Goal: Task Accomplishment & Management: Use online tool/utility

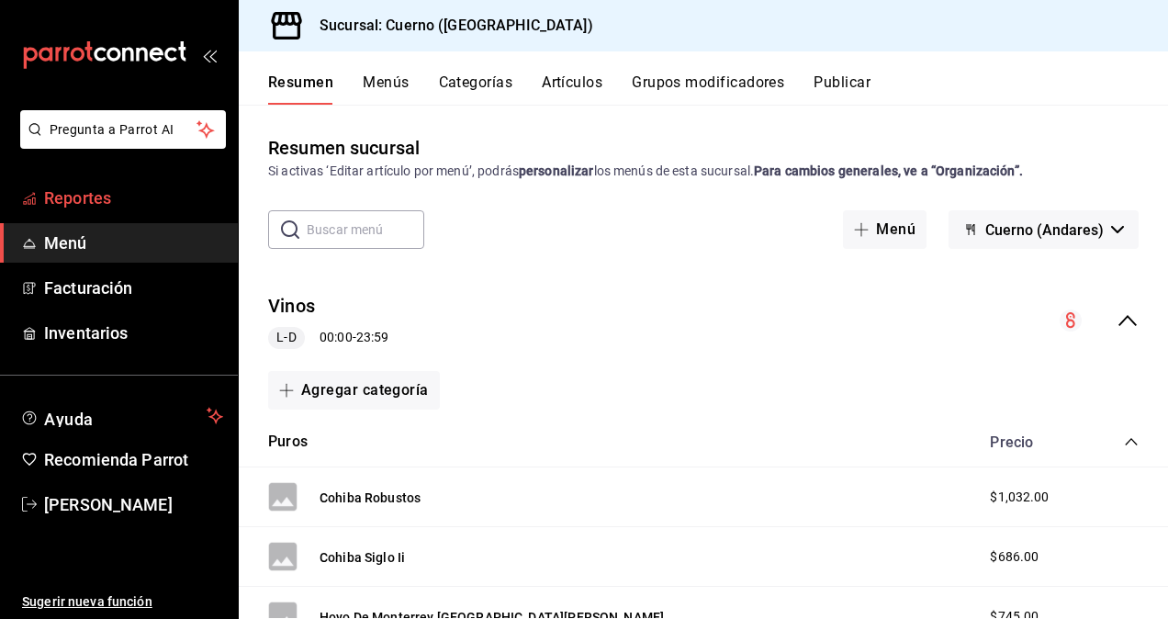
click at [107, 203] on span "Reportes" at bounding box center [133, 197] width 179 height 25
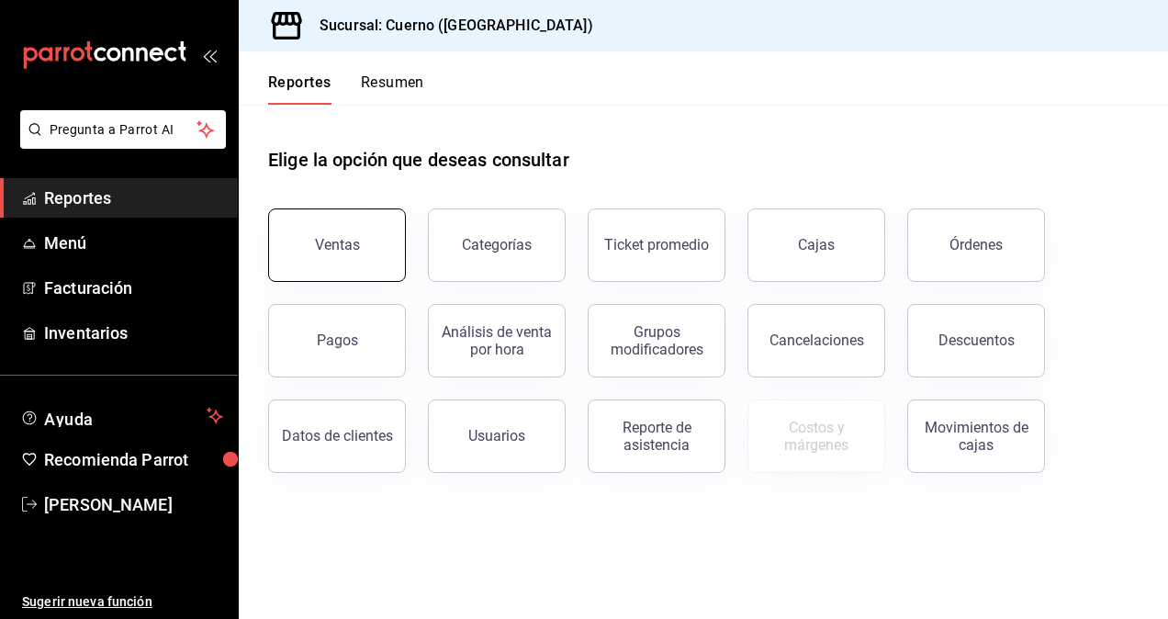
click at [319, 237] on div "Ventas" at bounding box center [337, 244] width 45 height 17
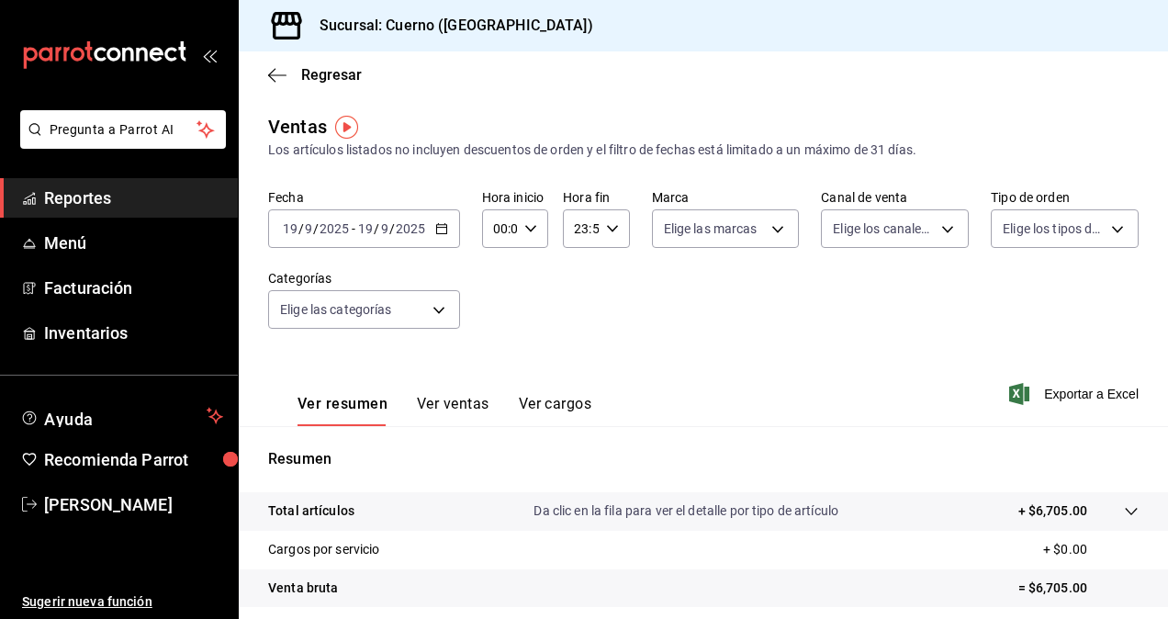
click at [406, 232] on input "2025" at bounding box center [410, 228] width 31 height 15
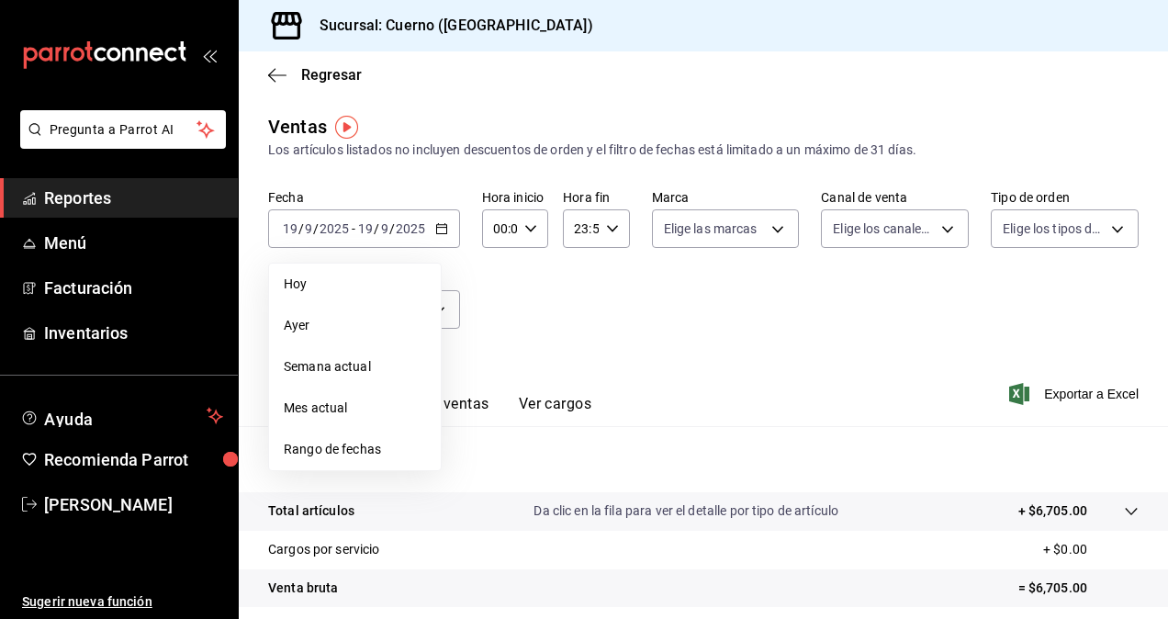
click at [336, 448] on span "Rango de fechas" at bounding box center [355, 449] width 142 height 19
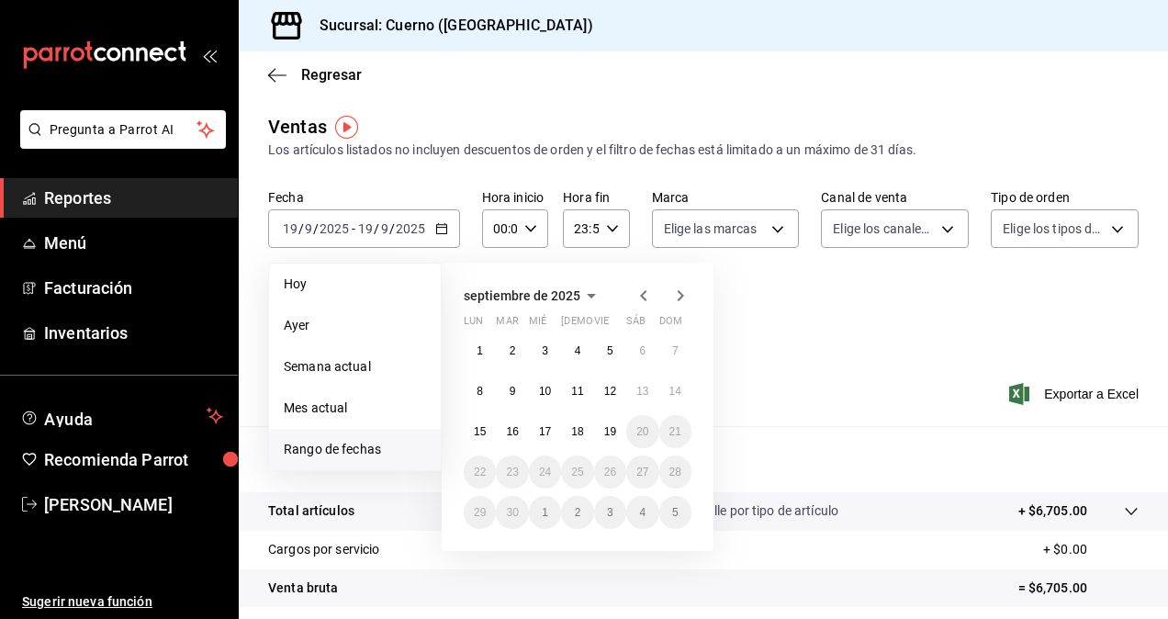
click at [336, 448] on span "Rango de fechas" at bounding box center [355, 449] width 142 height 19
click at [486, 427] on abbr "15" at bounding box center [480, 431] width 12 height 13
click at [609, 426] on abbr "19" at bounding box center [610, 431] width 12 height 13
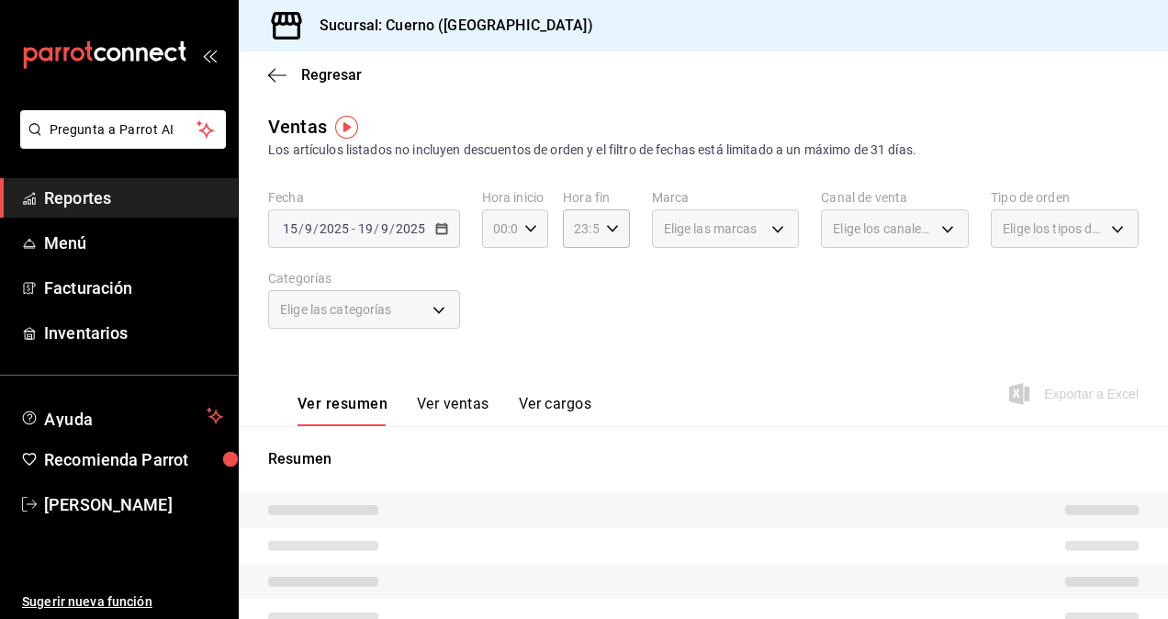
click at [524, 223] on icon "button" at bounding box center [530, 228] width 13 height 13
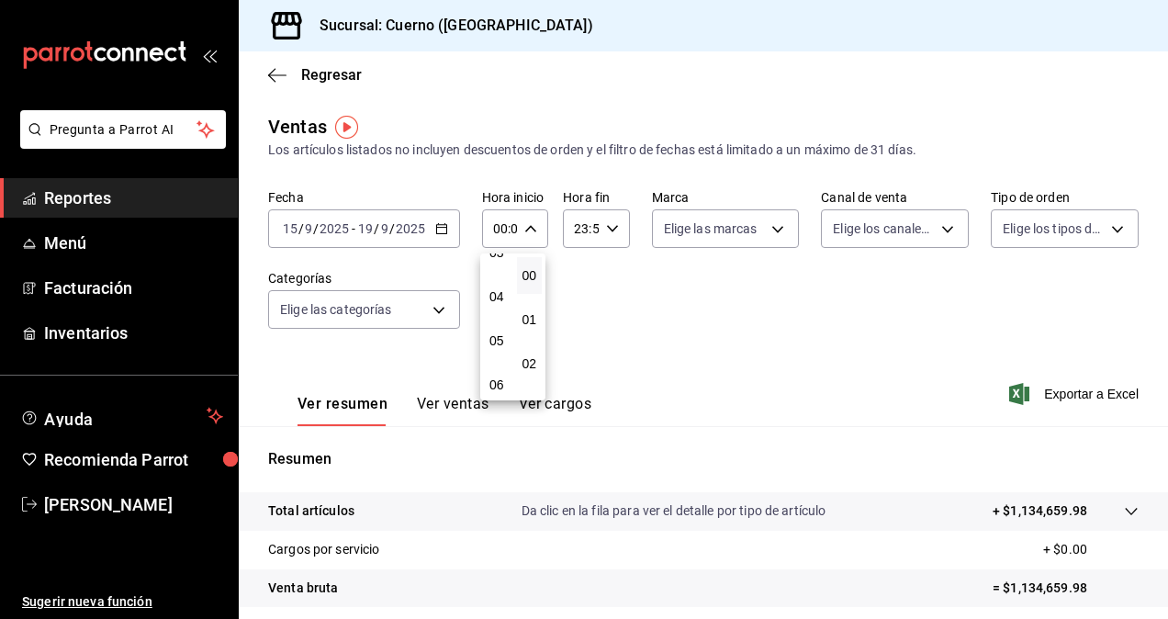
scroll to position [168, 0]
click at [497, 322] on span "05" at bounding box center [497, 327] width 4 height 15
type input "05:00"
click at [582, 235] on div at bounding box center [584, 309] width 1168 height 619
click at [582, 235] on input "23:59" at bounding box center [580, 228] width 35 height 37
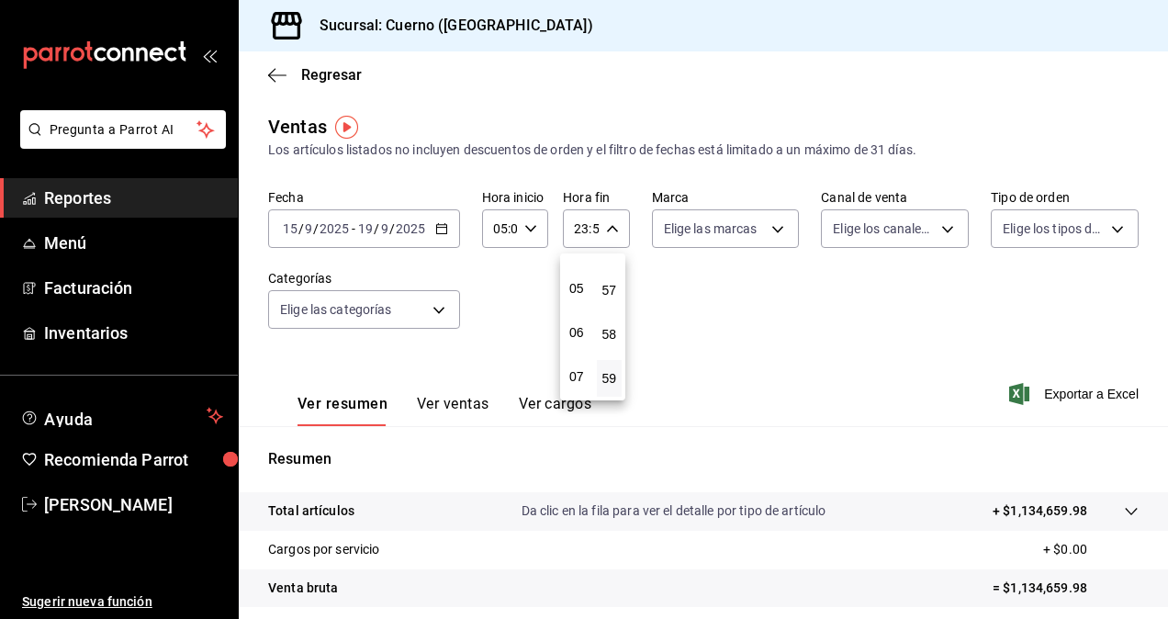
scroll to position [207, 0]
click at [578, 287] on span "05" at bounding box center [577, 289] width 4 height 15
click at [611, 271] on span "00" at bounding box center [610, 275] width 4 height 15
type input "05:00"
click at [729, 232] on div at bounding box center [584, 309] width 1168 height 619
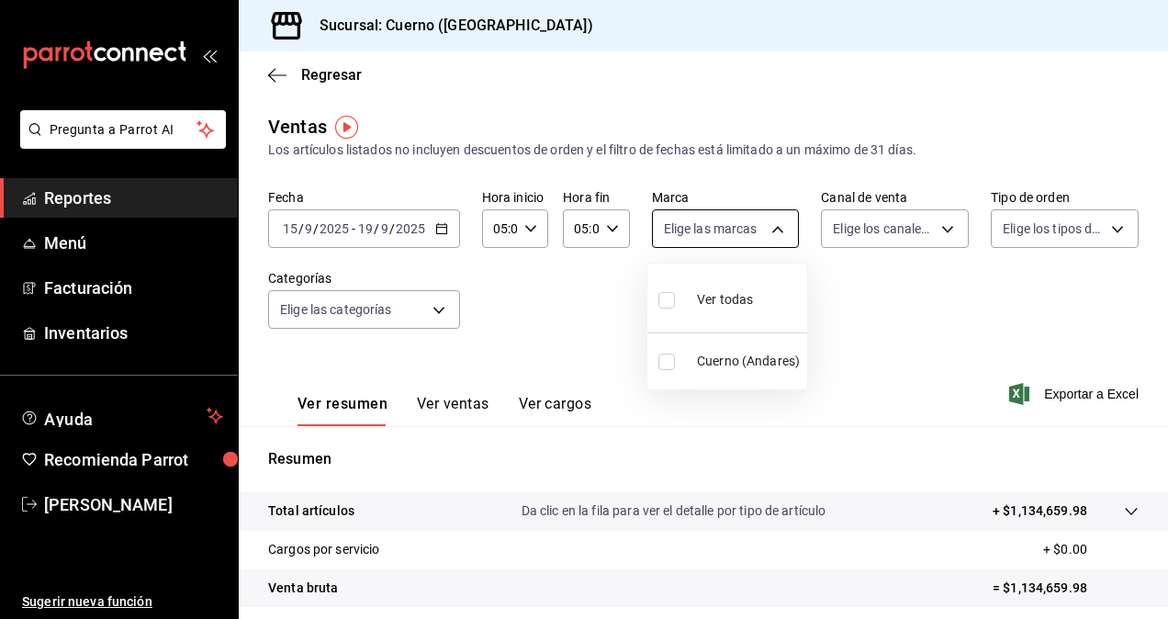
click at [764, 222] on body "Pregunta a Parrot AI Reportes Menú Facturación Inventarios Ayuda Recomienda Par…" at bounding box center [584, 309] width 1168 height 619
click at [665, 301] on input "checkbox" at bounding box center [666, 300] width 17 height 17
checkbox input "true"
type input "c9e961b9-bc29-480f-a65c-324ff110f526"
checkbox input "true"
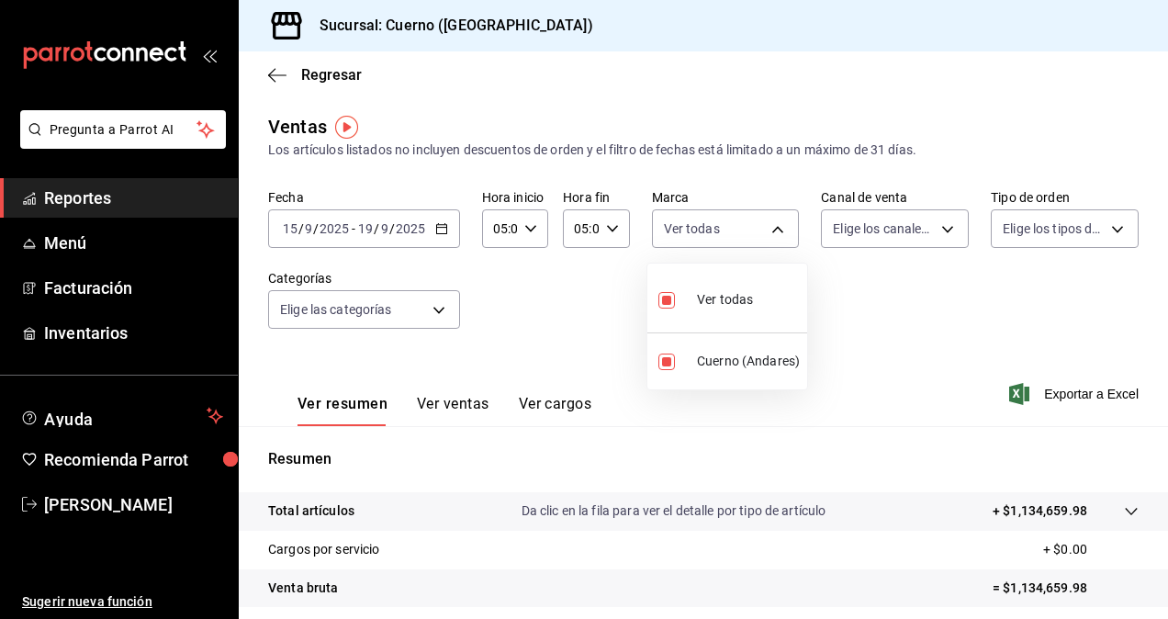
click at [938, 227] on div at bounding box center [584, 309] width 1168 height 619
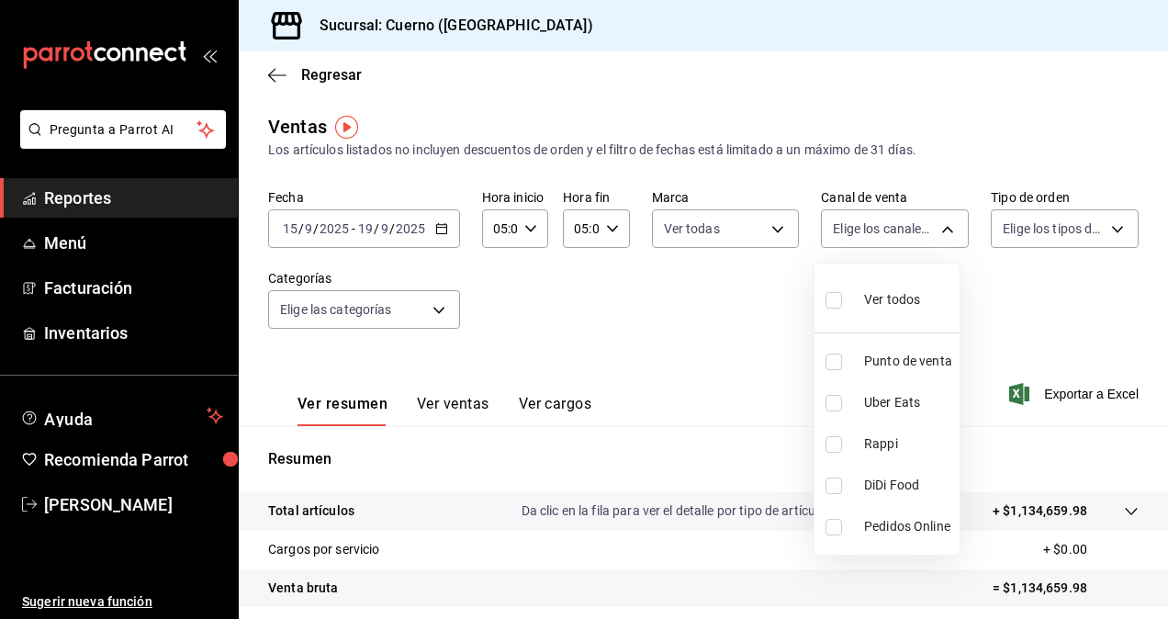
click at [938, 227] on body "Pregunta a Parrot AI Reportes Menú Facturación Inventarios Ayuda Recomienda Par…" at bounding box center [584, 309] width 1168 height 619
click at [837, 305] on input "checkbox" at bounding box center [833, 300] width 17 height 17
checkbox input "true"
type input "PARROT,UBER_EATS,RAPPI,DIDI_FOOD,ONLINE"
checkbox input "true"
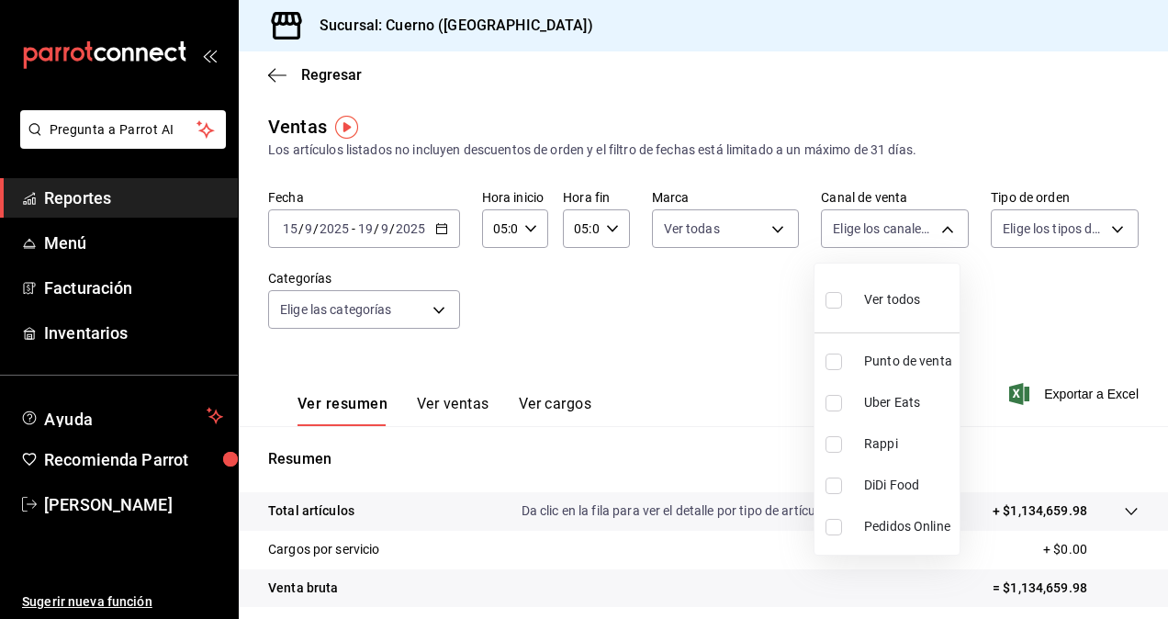
checkbox input "true"
click at [1101, 228] on div at bounding box center [584, 309] width 1168 height 619
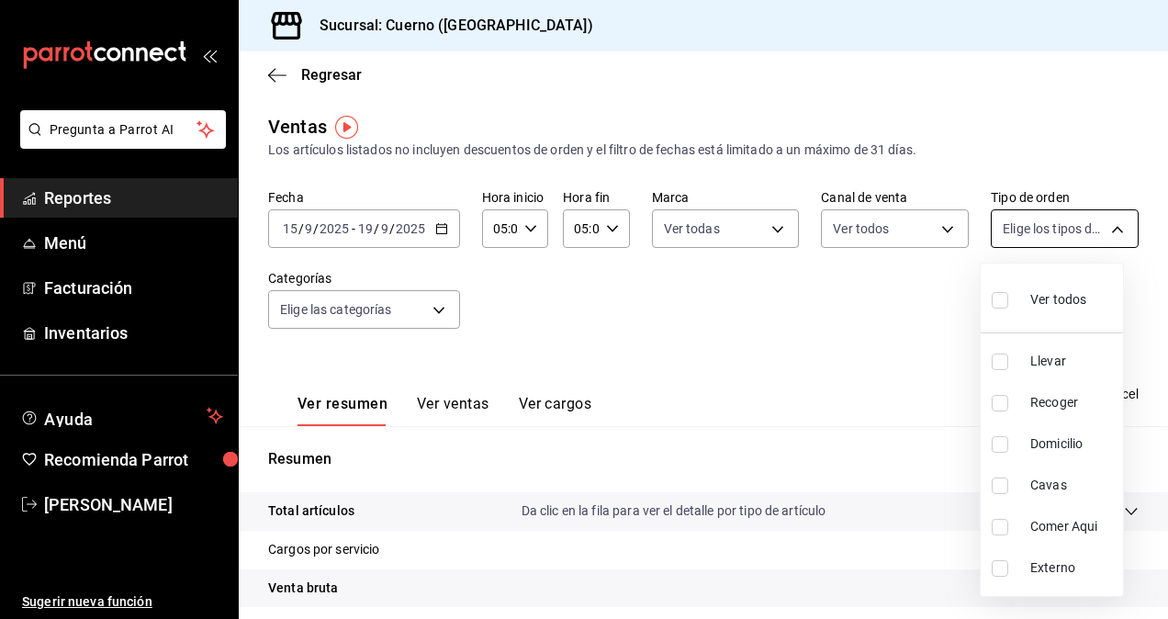
click at [1078, 230] on body "Pregunta a Parrot AI Reportes Menú Facturación Inventarios Ayuda Recomienda Par…" at bounding box center [584, 309] width 1168 height 619
click at [1003, 301] on input "checkbox" at bounding box center [999, 300] width 17 height 17
checkbox input "true"
type input "dfbf6a66-9e2c-4531-8c07-cb6fdb35851c,965fb10a-4951-4111-90b6-db3caf29f93a,2f3c6…"
checkbox input "true"
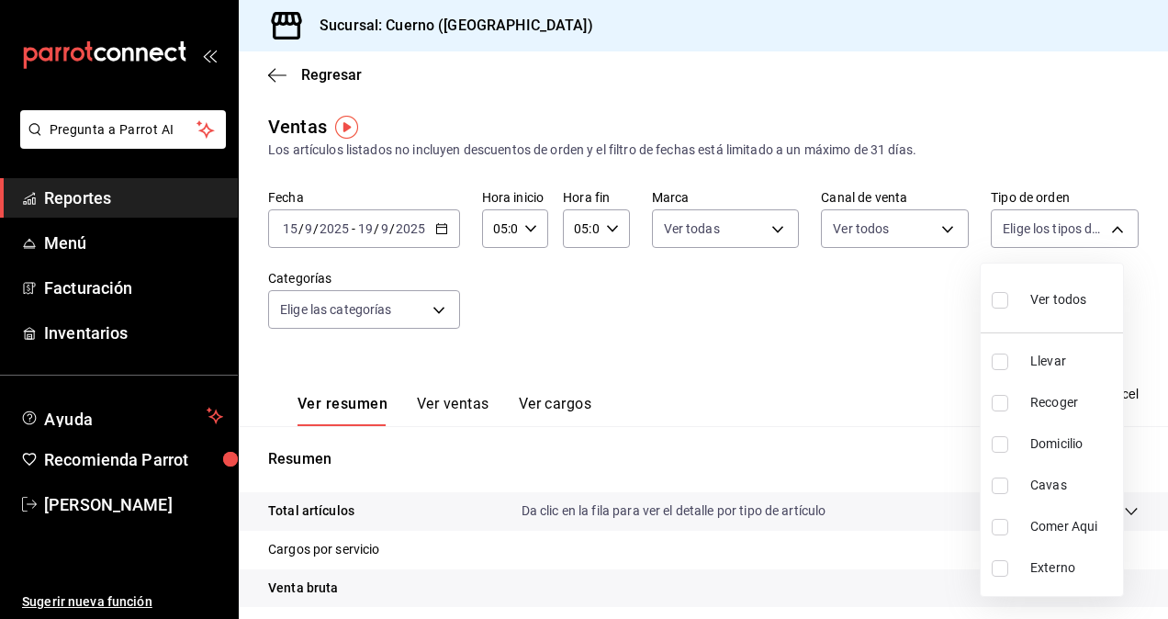
checkbox input "true"
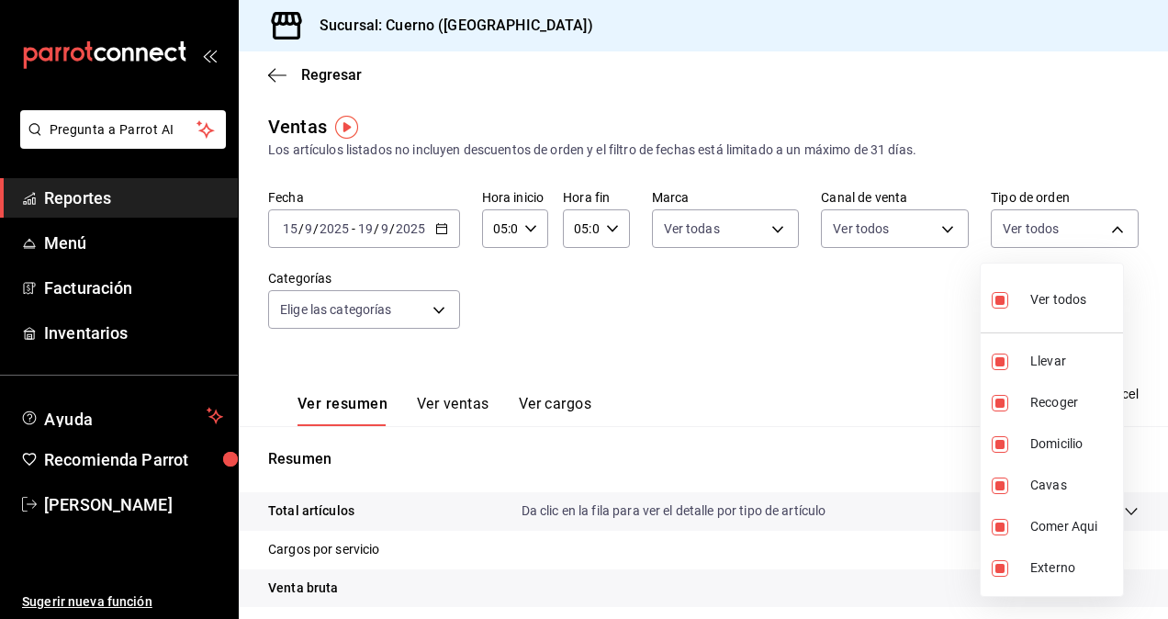
click at [382, 314] on div at bounding box center [584, 309] width 1168 height 619
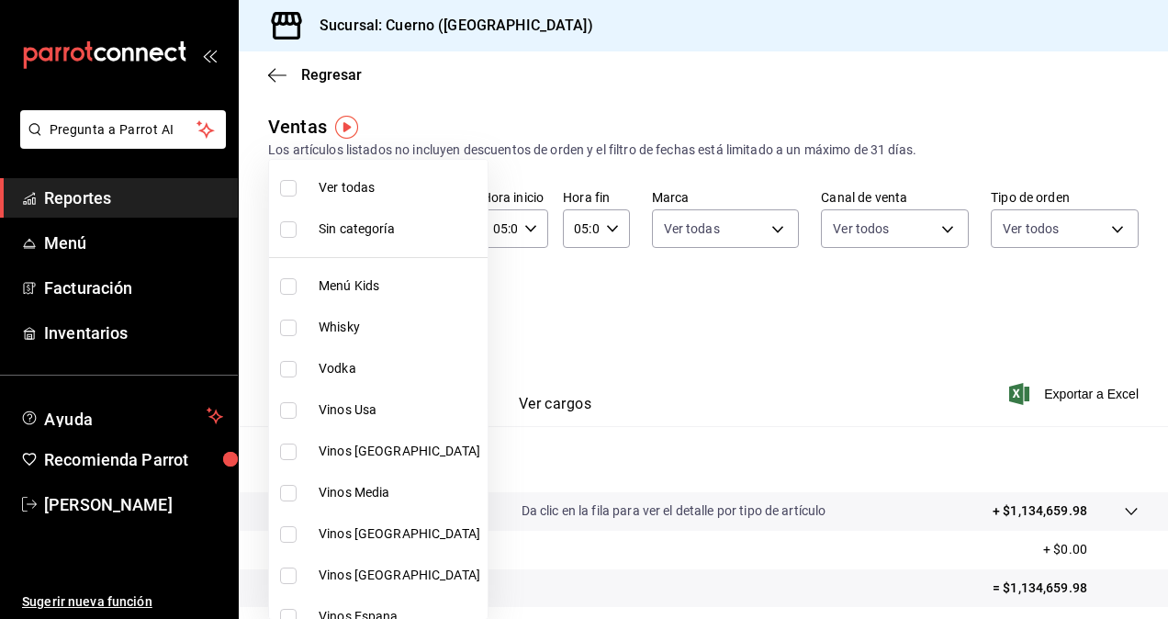
click at [397, 310] on body "Pregunta a Parrot AI Reportes Menú Facturación Inventarios Ayuda Recomienda Par…" at bounding box center [584, 309] width 1168 height 619
click at [286, 187] on input "checkbox" at bounding box center [288, 188] width 17 height 17
checkbox input "true"
type input "a99b9eb1-d5e4-4ca6-a53e-4c42022e859a,8d843363-7b8b-4002-90a0-c01944697fe5,d20f9…"
checkbox input "true"
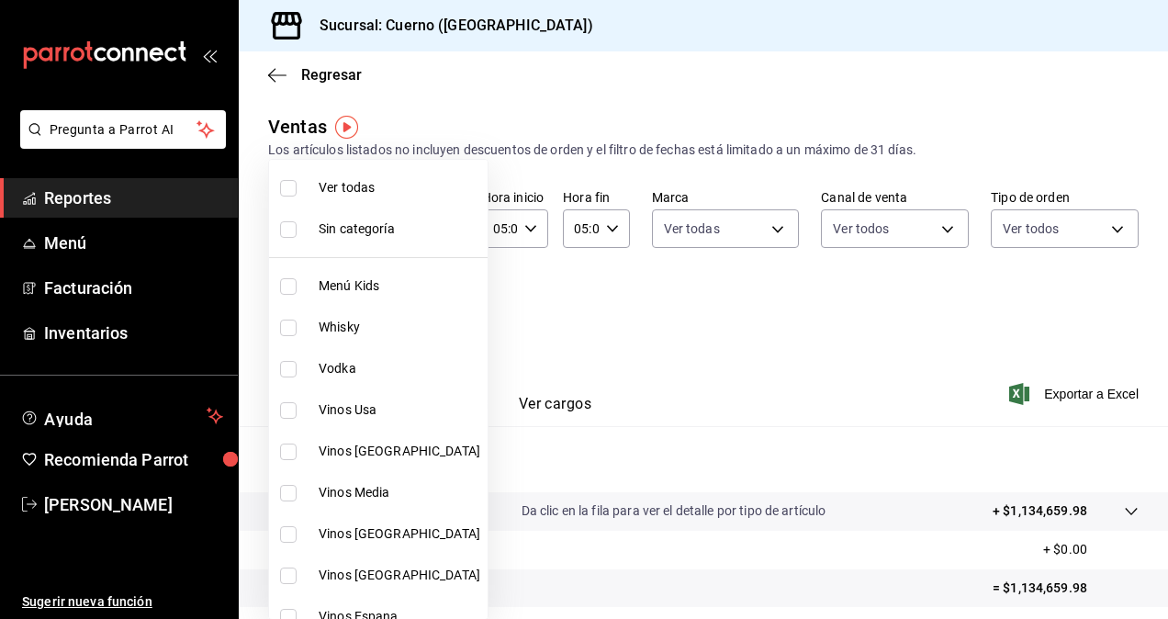
checkbox input "true"
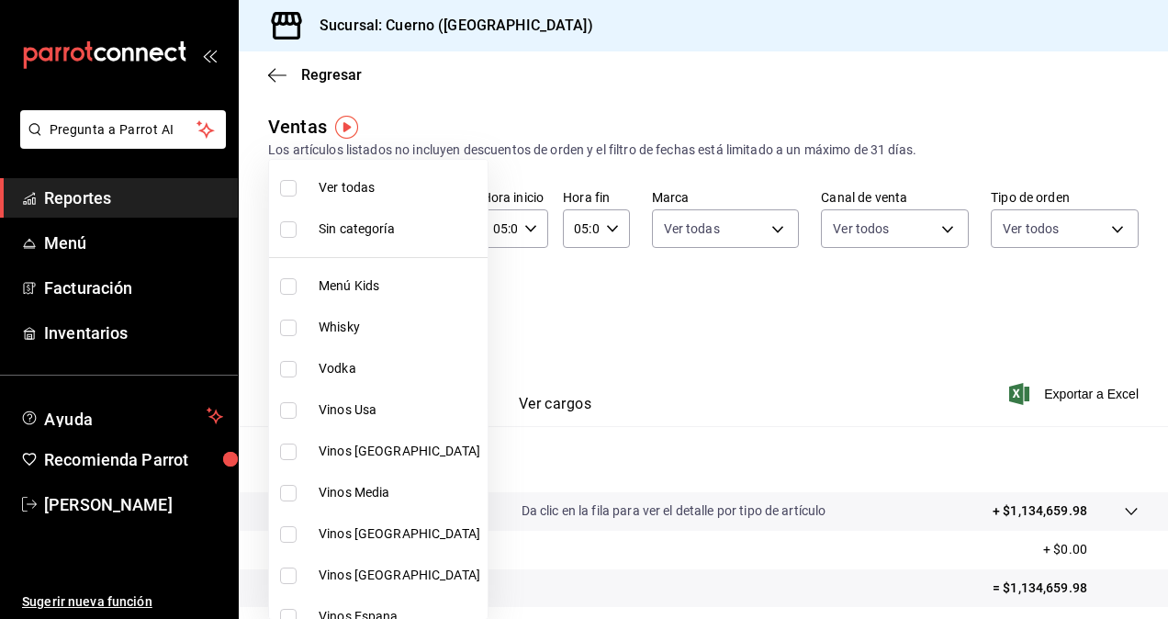
checkbox input "true"
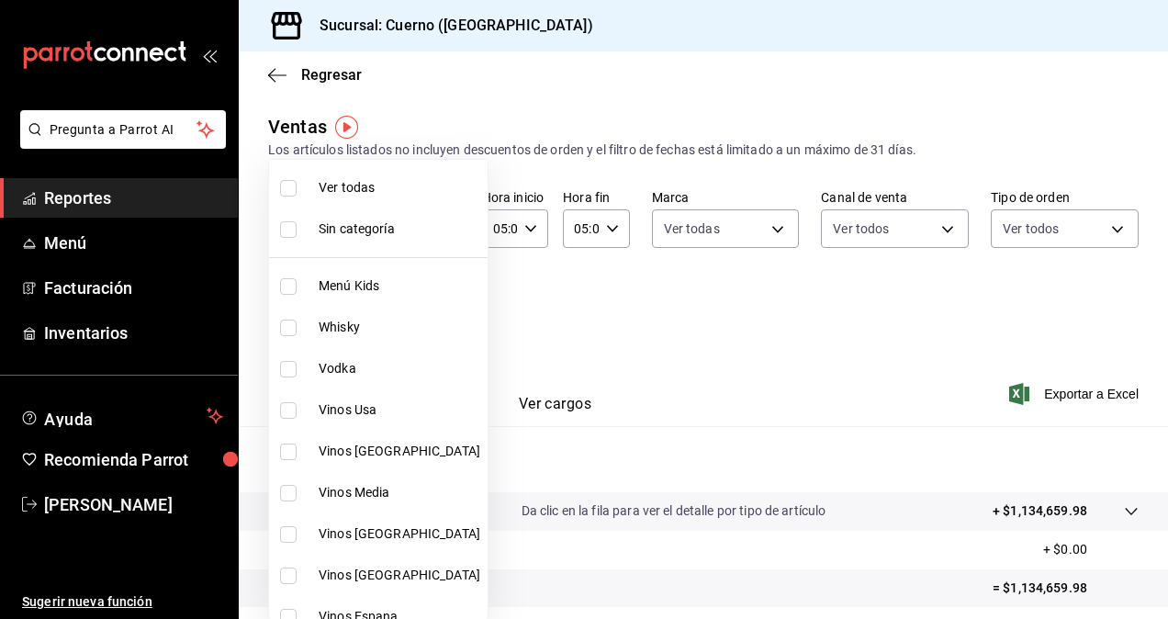
checkbox input "true"
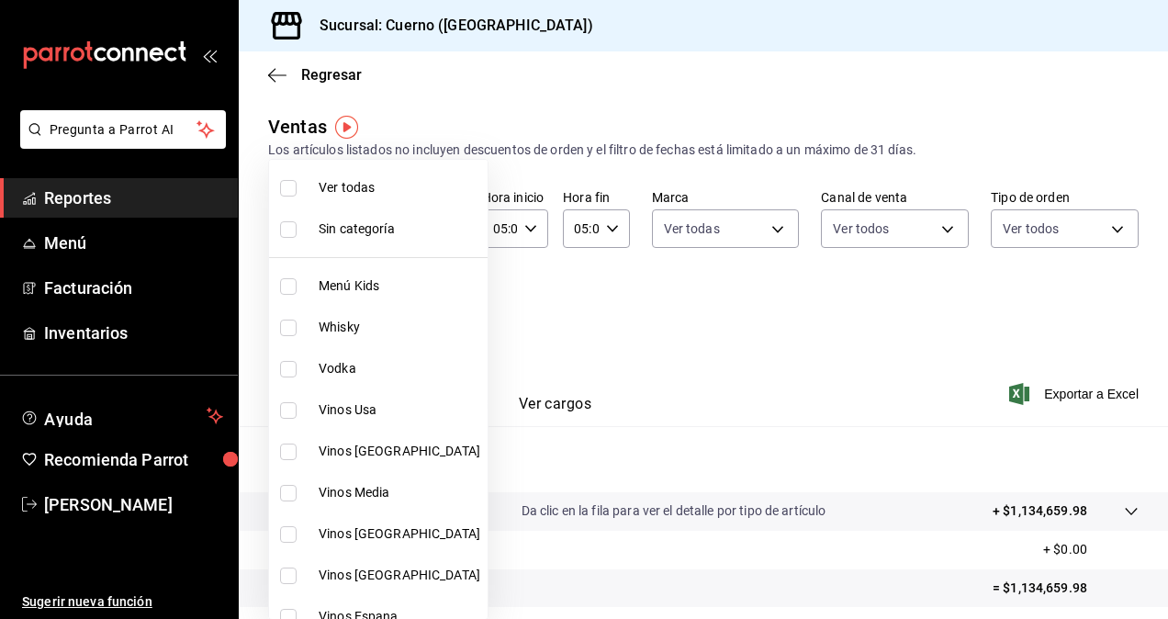
checkbox input "true"
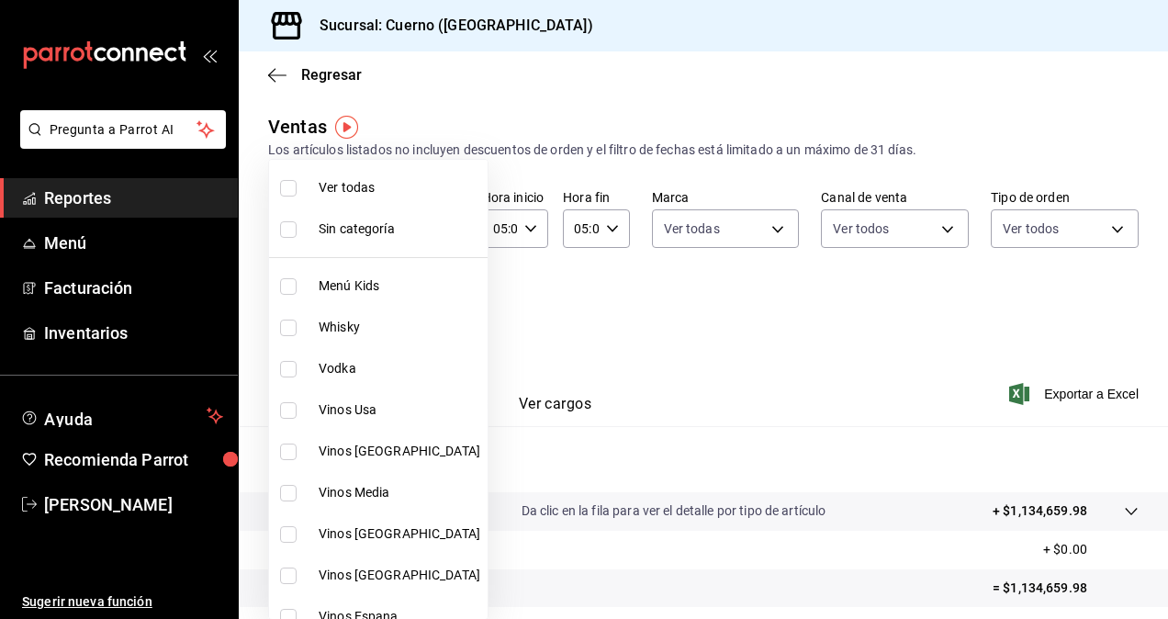
checkbox input "true"
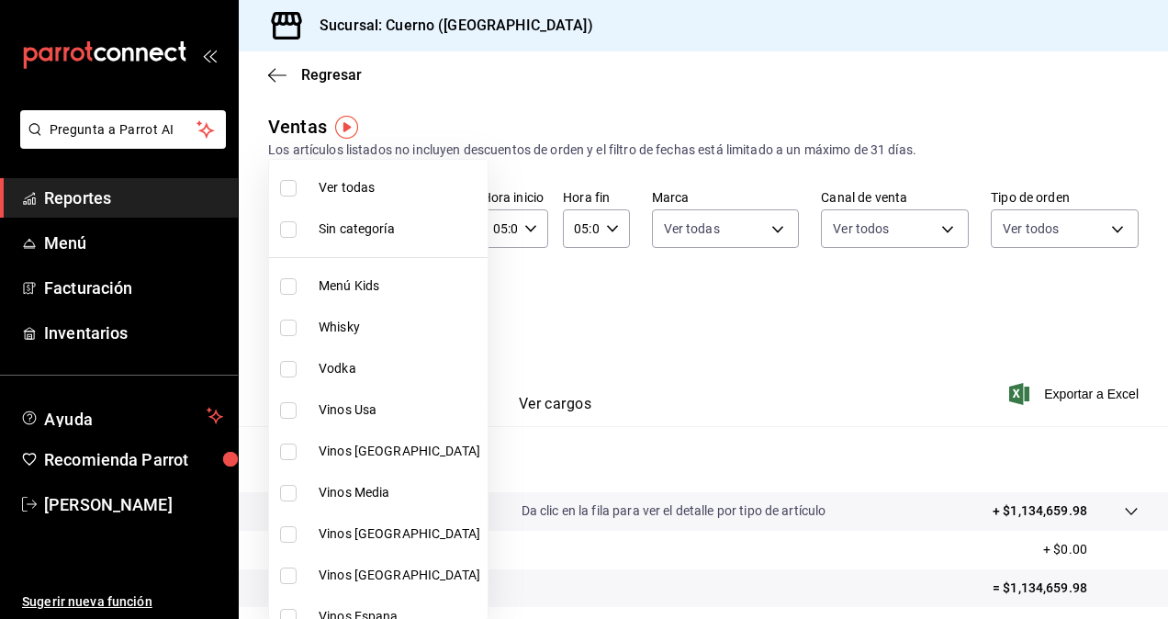
checkbox input "true"
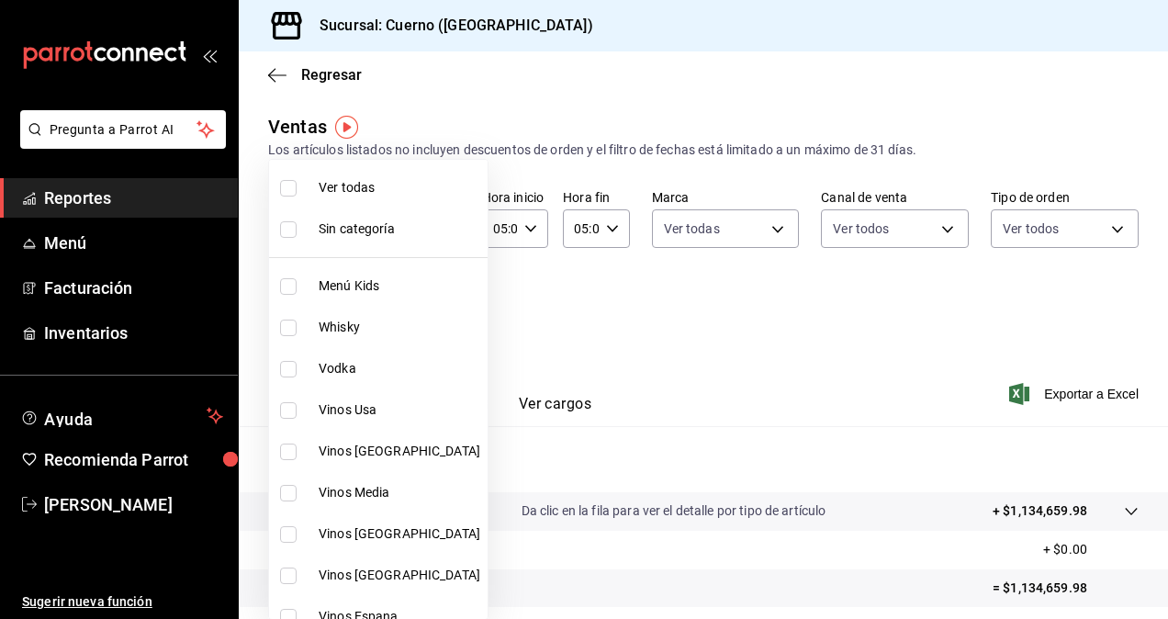
checkbox input "true"
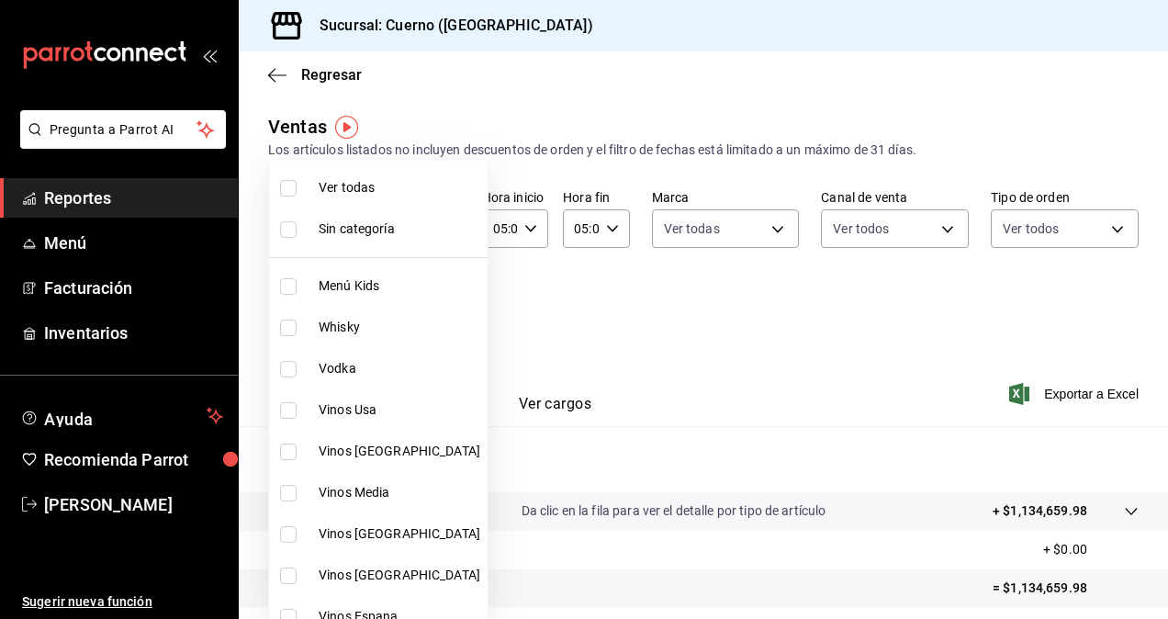
checkbox input "true"
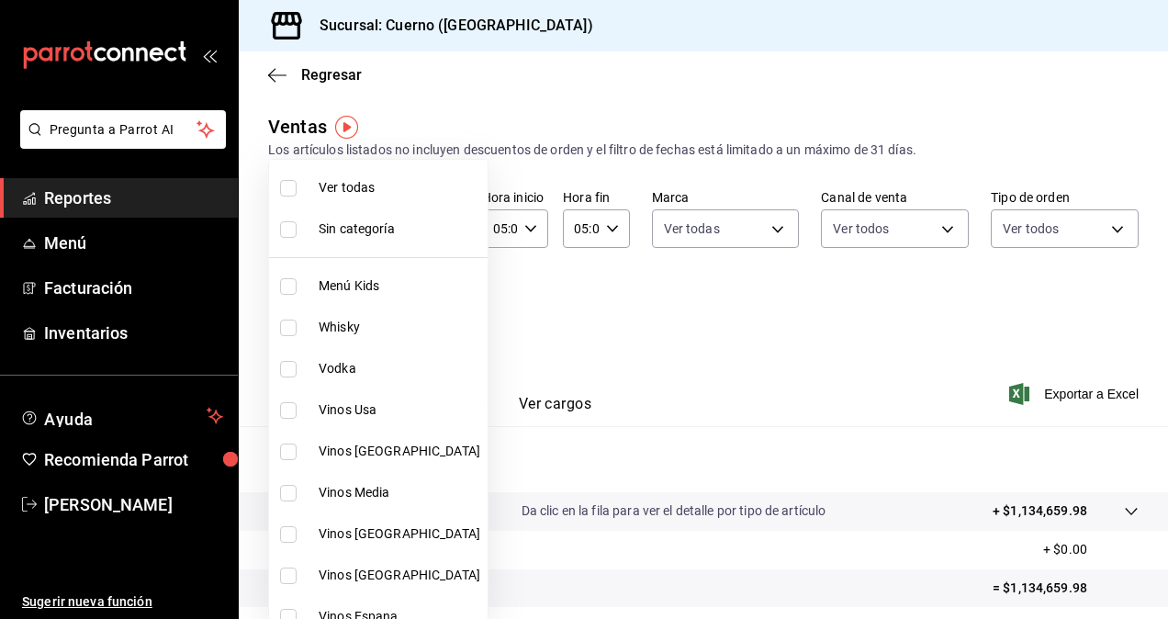
checkbox input "true"
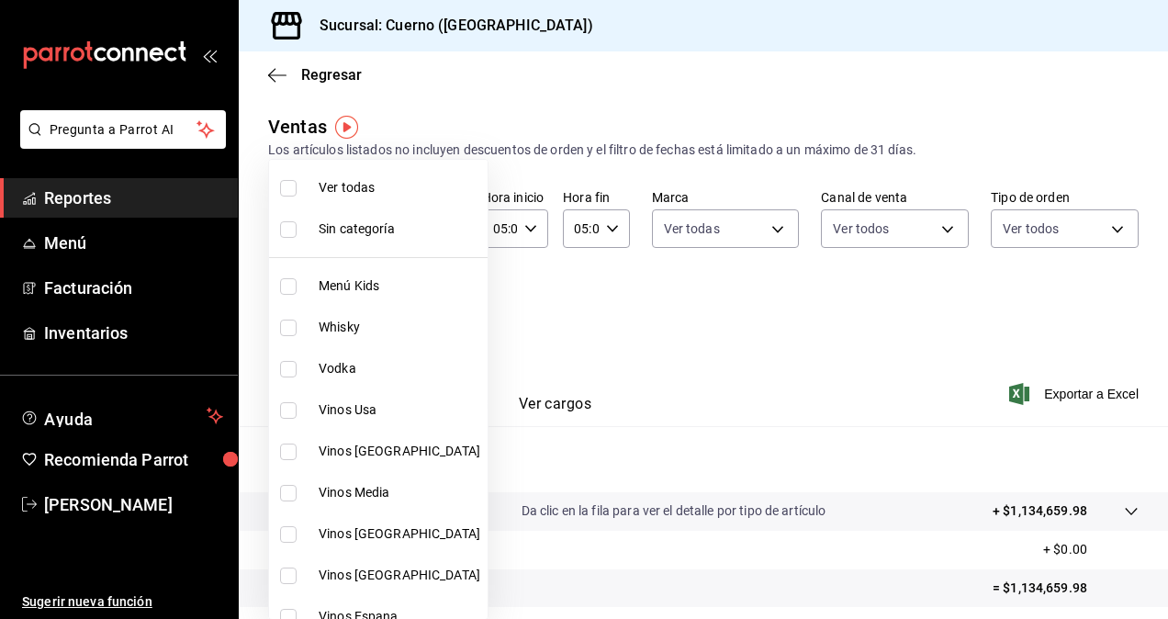
checkbox input "true"
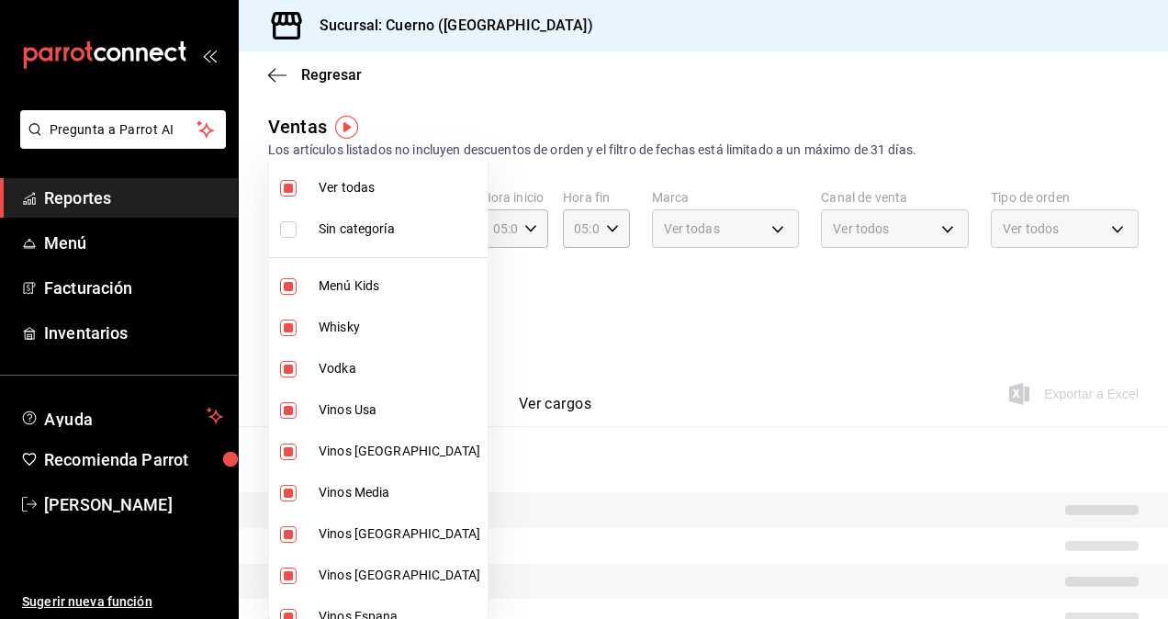
click at [613, 309] on div at bounding box center [584, 309] width 1168 height 619
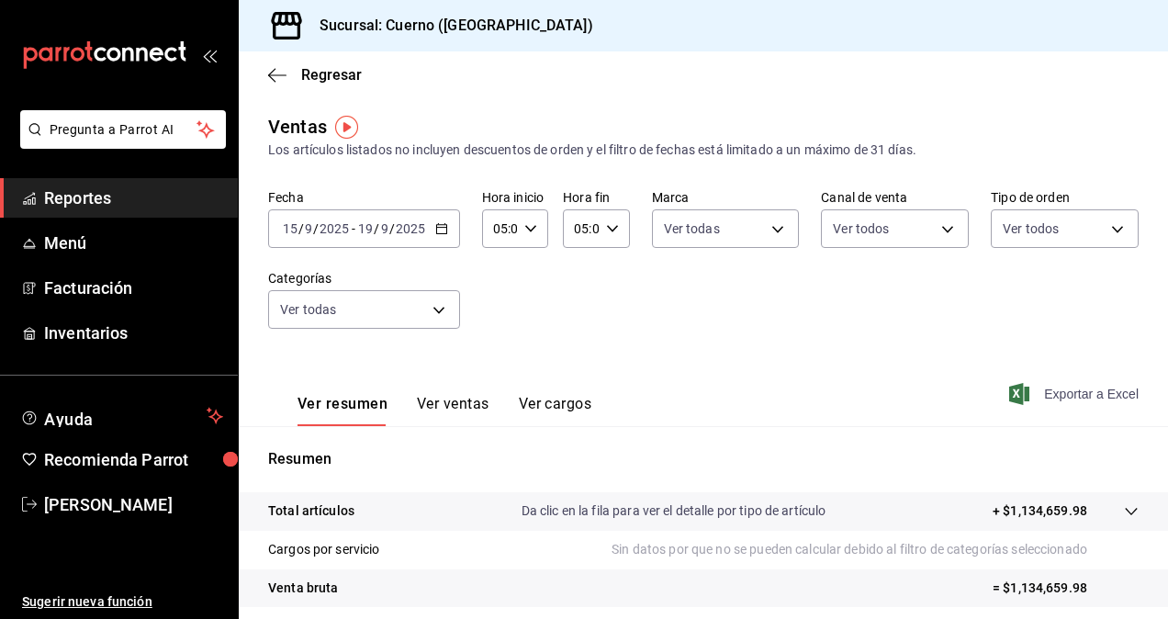
click at [1056, 397] on span "Exportar a Excel" at bounding box center [1075, 394] width 126 height 22
